Goal: Task Accomplishment & Management: Complete application form

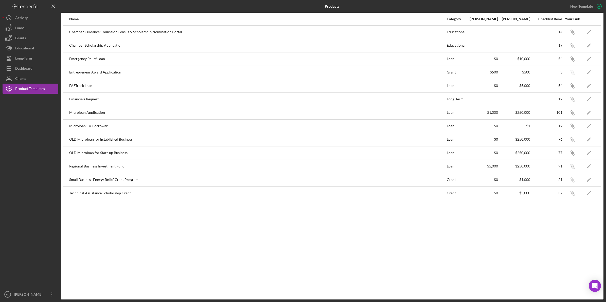
click at [241, 229] on div "Name Category Min Amount Max Amount Checklist Items Your Link Chamber Guidance …" at bounding box center [332, 156] width 542 height 287
click at [242, 229] on div "Name Category Min Amount Max Amount Checklist Items Your Link Chamber Guidance …" at bounding box center [332, 156] width 542 height 287
click at [590, 29] on icon "Icon/Edit" at bounding box center [588, 31] width 11 height 11
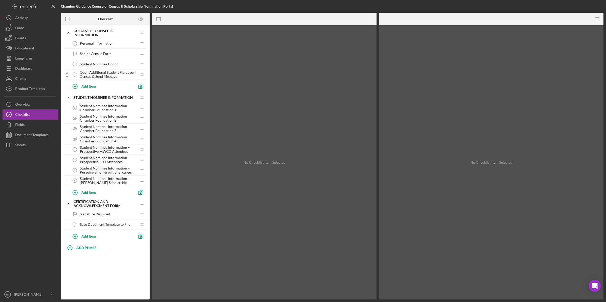
click at [86, 41] on span "Personal Information" at bounding box center [97, 43] width 34 height 4
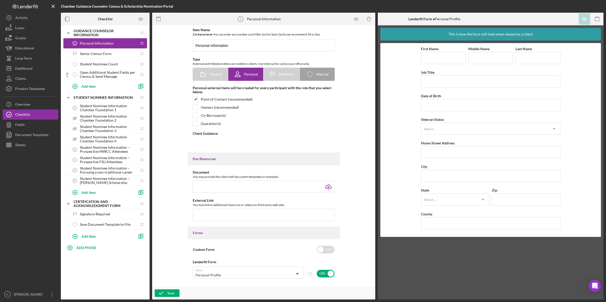
type textarea "<div>As part of the student's scholarship application, we kindly request that y…"
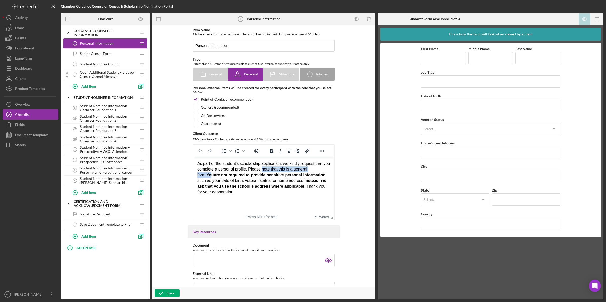
drag, startPoint x: 261, startPoint y: 170, endPoint x: 319, endPoint y: 170, distance: 58.1
click at [319, 170] on div "As part of the student's scholarship application, we kindly request that you co…" at bounding box center [263, 178] width 133 height 34
click at [319, 191] on div "As part of the student's scholarship application, we kindly request that you co…" at bounding box center [263, 178] width 133 height 34
click at [103, 54] on span "Senior Census Form" at bounding box center [96, 54] width 32 height 4
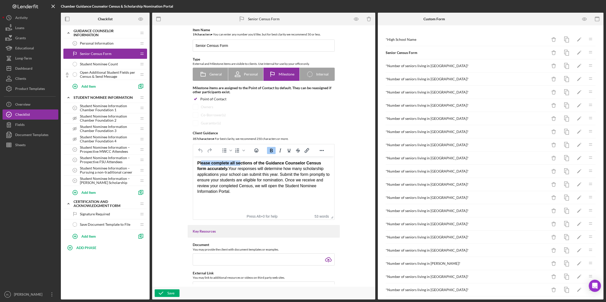
drag, startPoint x: 201, startPoint y: 163, endPoint x: 240, endPoint y: 162, distance: 38.8
click at [240, 162] on strong "Please complete all sections of the Guidance Counselor Census form accurately." at bounding box center [259, 166] width 124 height 10
click at [246, 175] on div "Please complete all sections of the Guidance Counselor Census form accurately. …" at bounding box center [263, 177] width 133 height 34
click at [278, 173] on div "Please complete all sections of the Guidance Counselor Census form accurately. …" at bounding box center [263, 177] width 133 height 34
drag, startPoint x: 223, startPoint y: 170, endPoint x: 248, endPoint y: 171, distance: 25.1
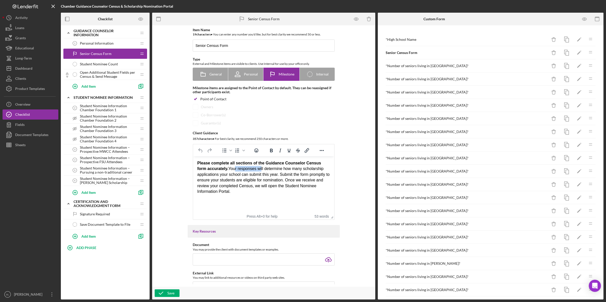
click at [248, 171] on div "Please complete all sections of the Guidance Counselor Census form accurately. …" at bounding box center [263, 177] width 133 height 34
click at [243, 178] on div "Please complete all sections of the Guidance Counselor Census form accurately. …" at bounding box center [263, 177] width 133 height 34
click at [105, 63] on span "Student Nominee Count" at bounding box center [99, 64] width 38 height 4
